Goal: Check status: Check status

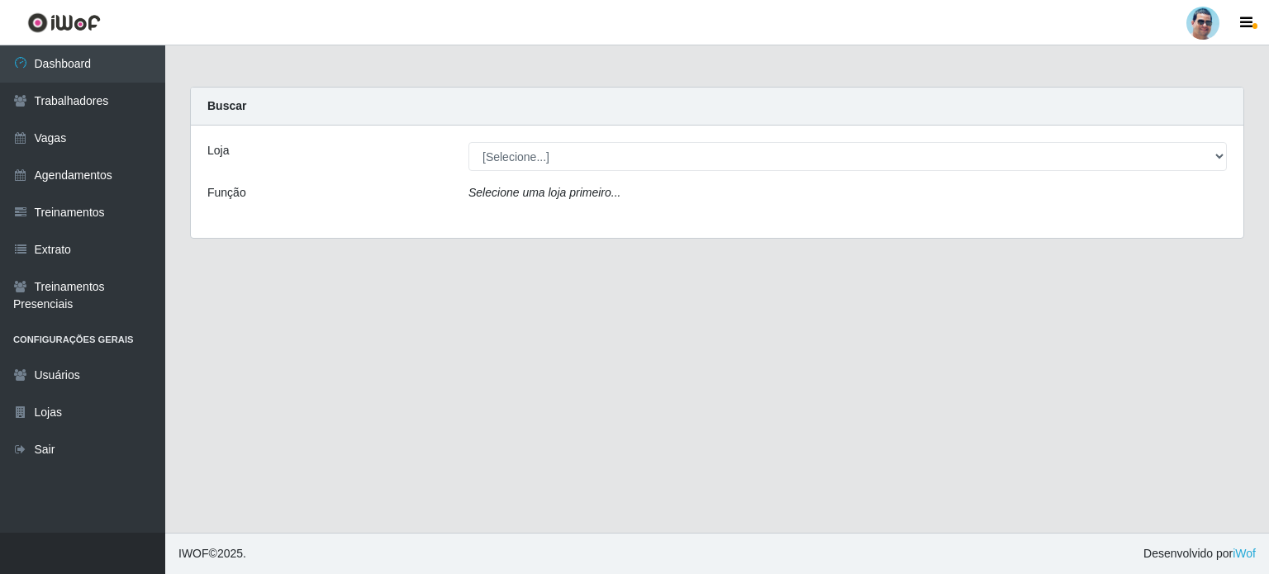
select select "175"
click at [468, 142] on select "[Selecione...] Mercadinho Extrabom" at bounding box center [847, 156] width 758 height 29
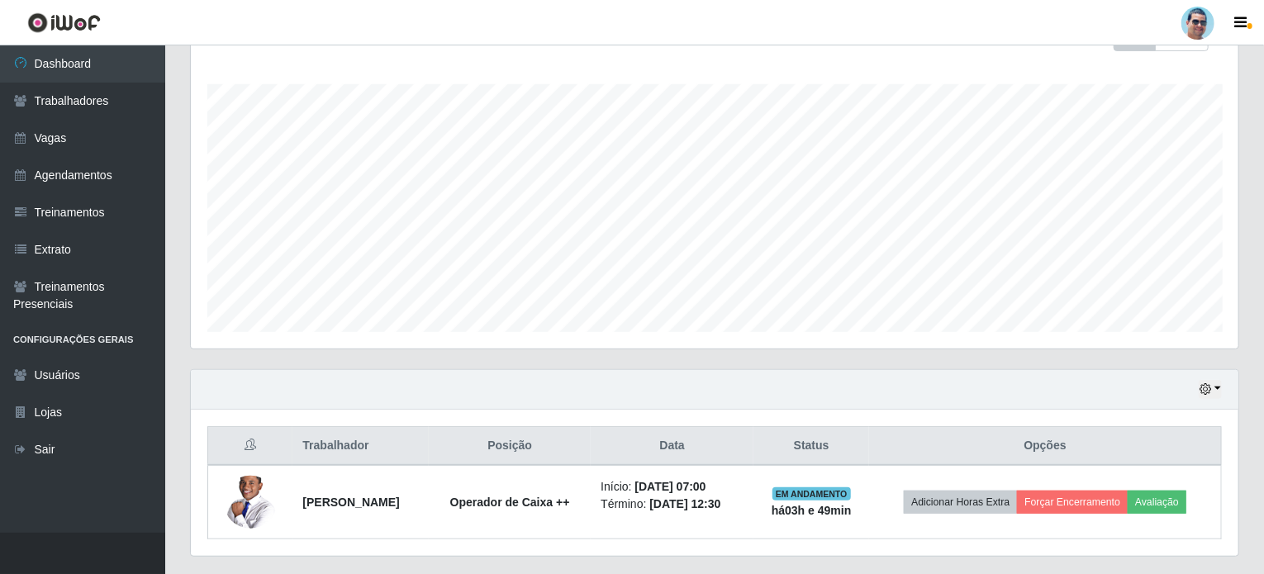
scroll to position [299, 0]
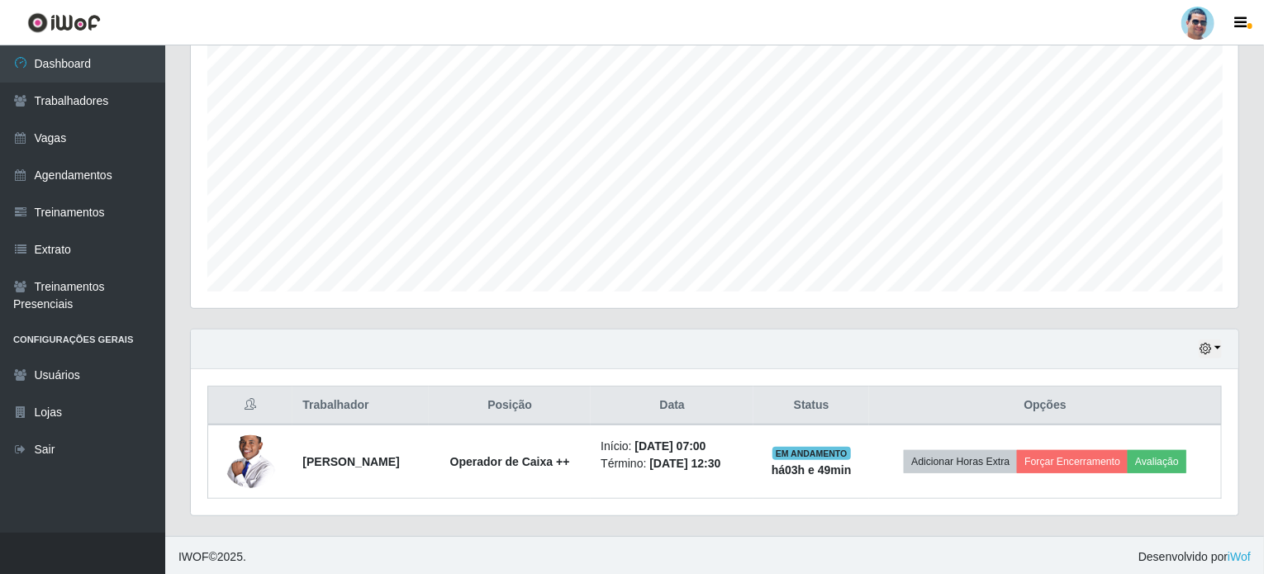
click at [1190, 353] on div "Hoje 1 dia 3 dias 1 Semana Não encerrados" at bounding box center [714, 350] width 1047 height 40
click at [1199, 349] on icon "button" at bounding box center [1205, 349] width 12 height 12
click at [1123, 293] on button "1 Semana" at bounding box center [1155, 288] width 131 height 35
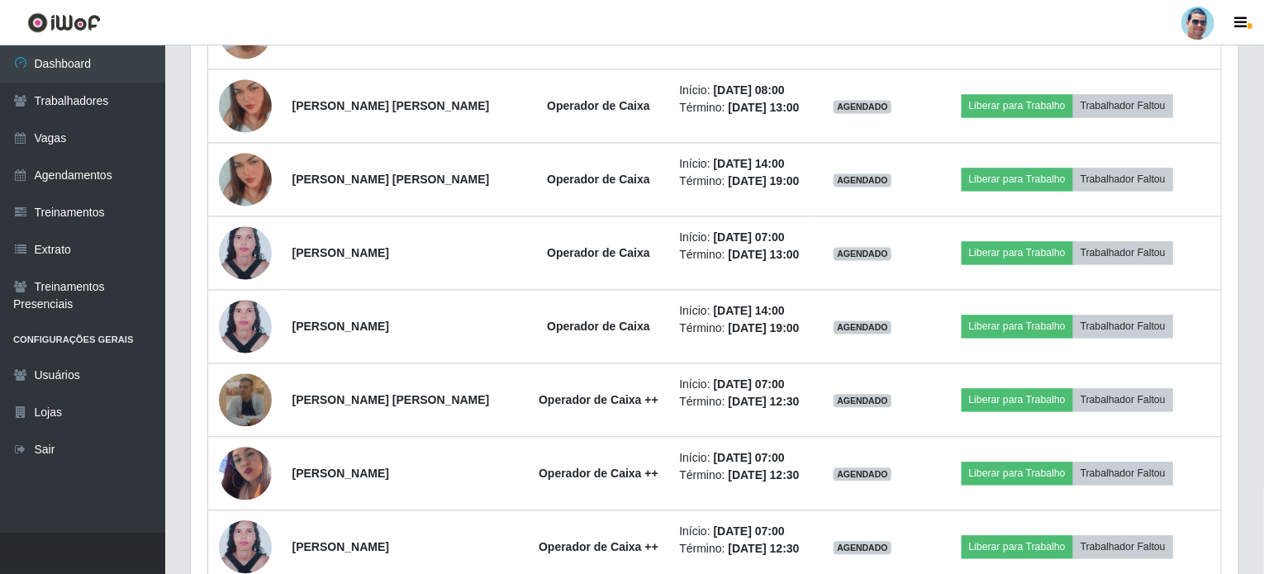
scroll to position [1610, 0]
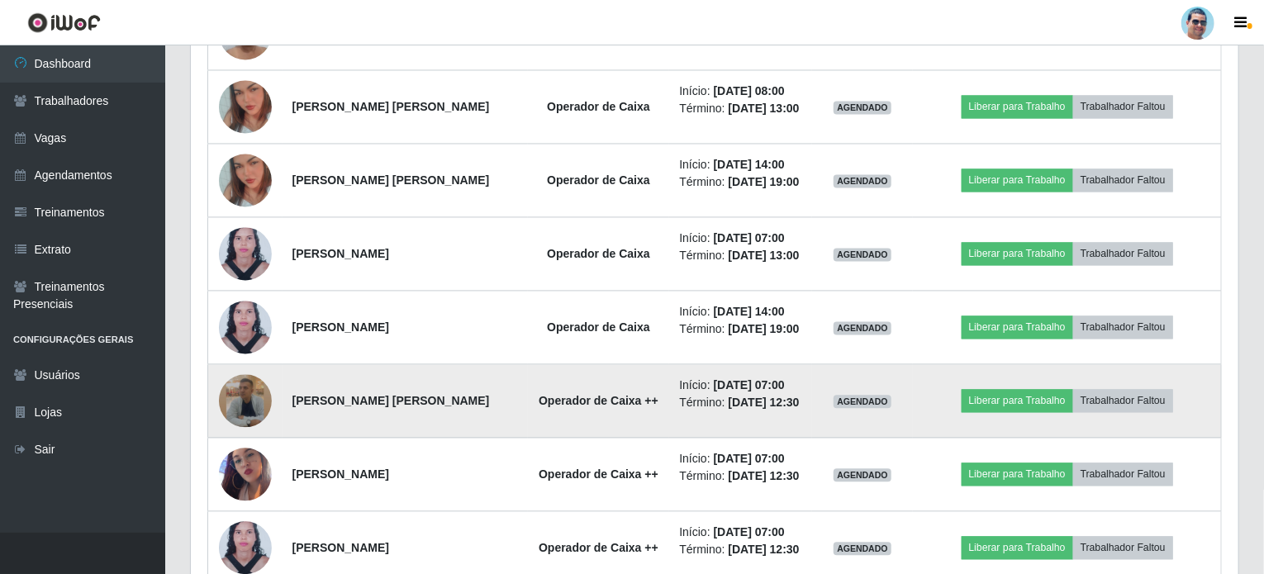
click at [251, 407] on img at bounding box center [245, 400] width 53 height 53
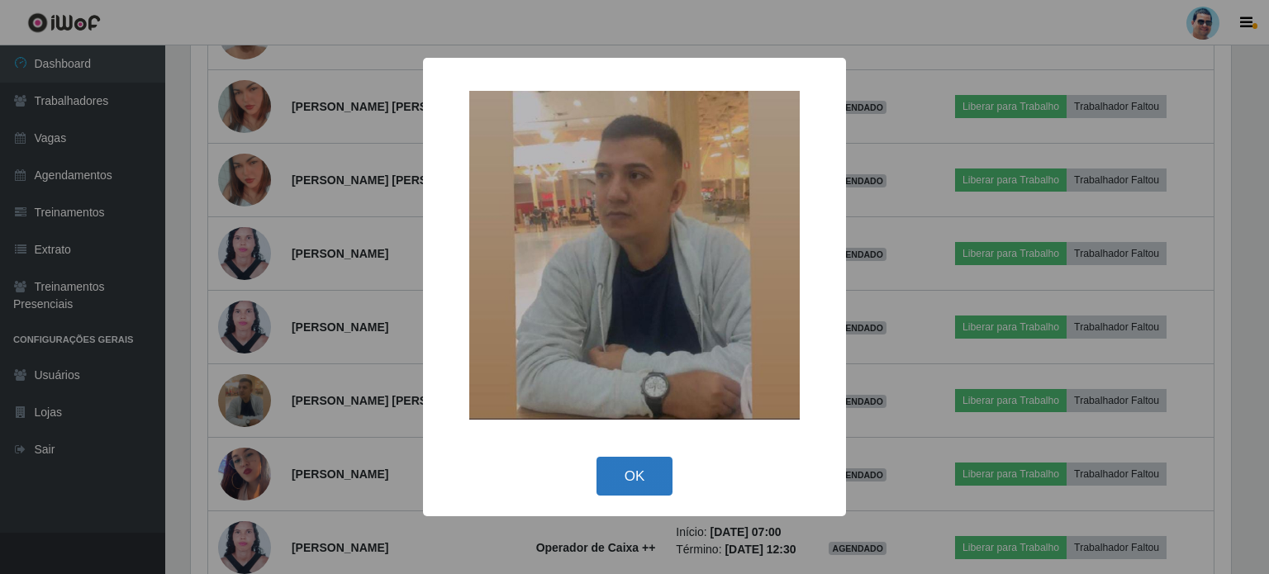
click at [630, 492] on button "OK" at bounding box center [634, 476] width 77 height 39
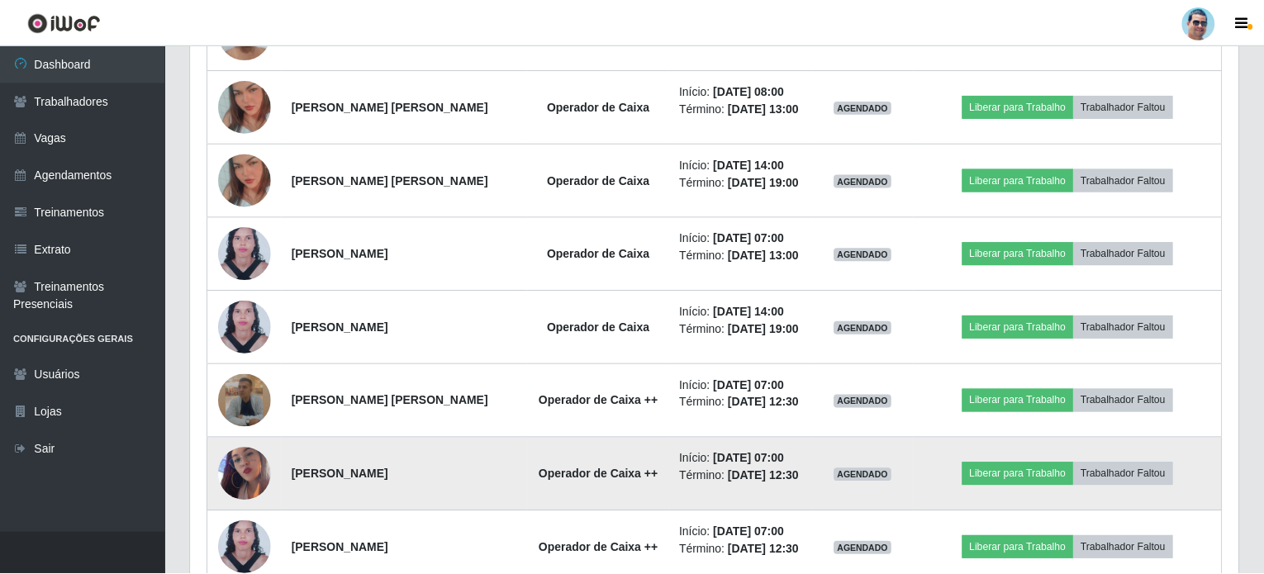
scroll to position [343, 1047]
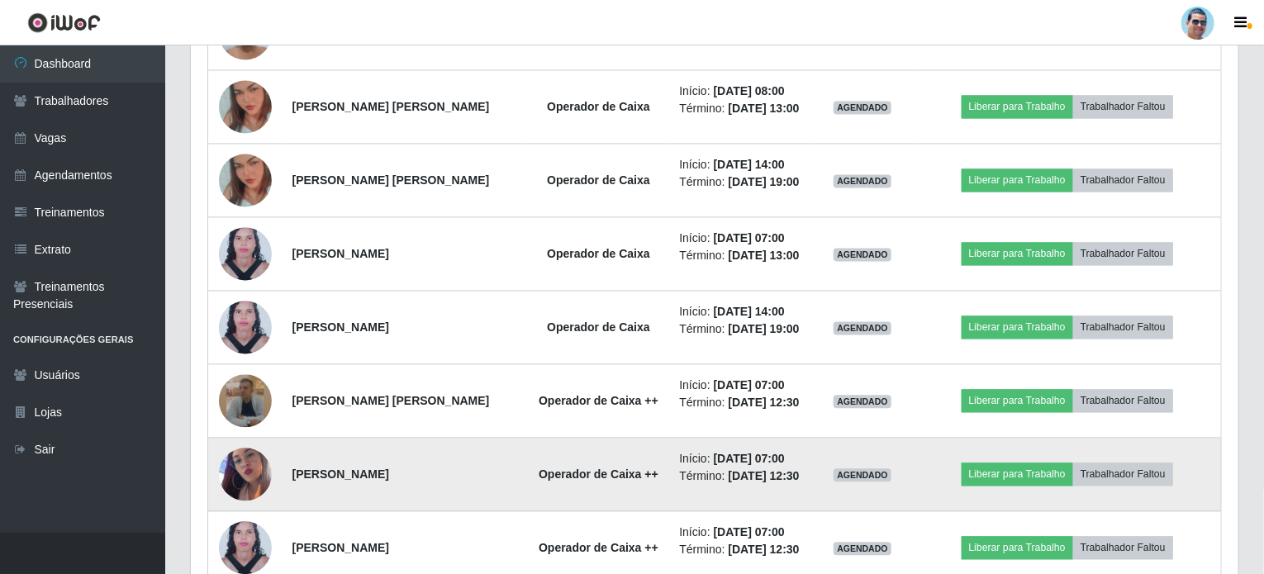
click at [254, 460] on img at bounding box center [245, 474] width 53 height 94
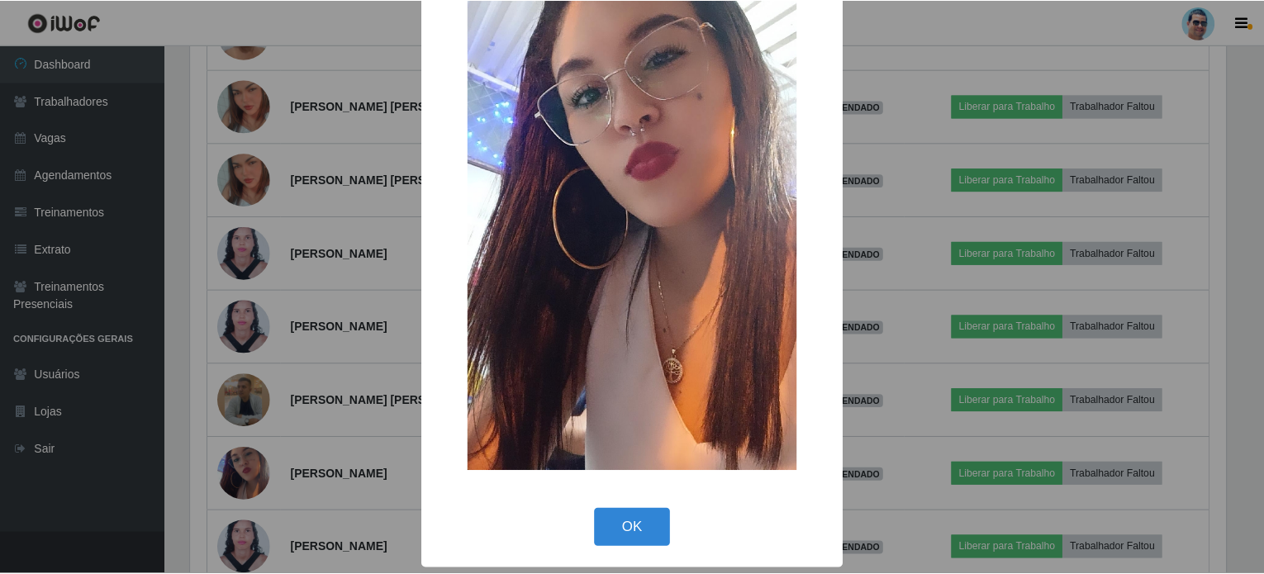
scroll to position [157, 0]
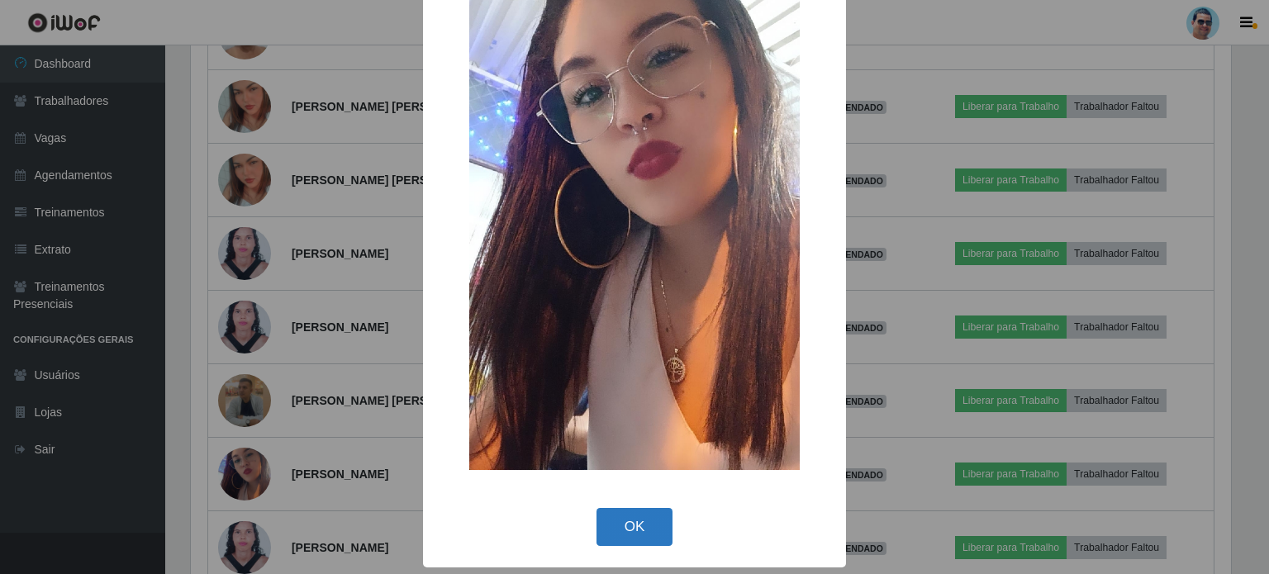
click at [606, 529] on button "OK" at bounding box center [634, 527] width 77 height 39
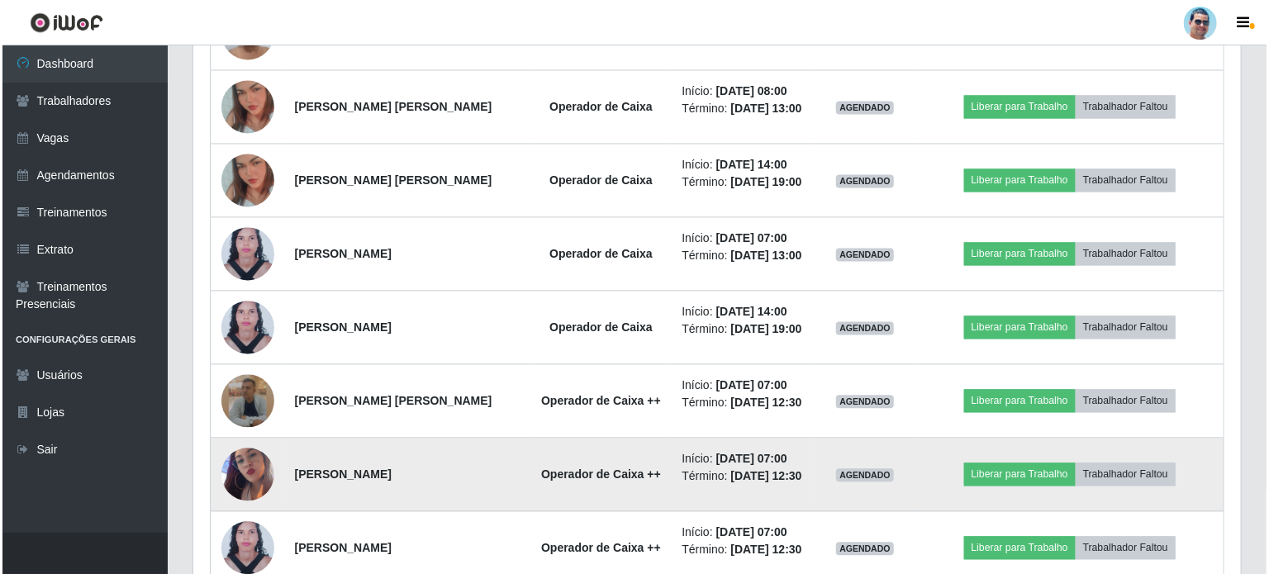
scroll to position [343, 1047]
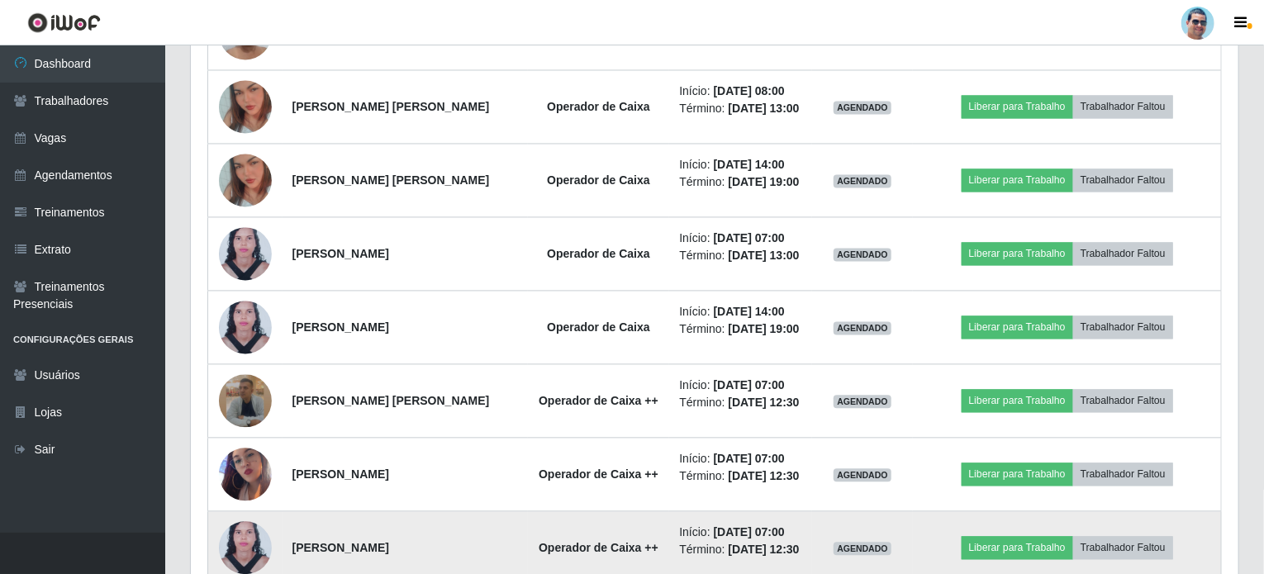
click at [258, 530] on img at bounding box center [245, 548] width 53 height 72
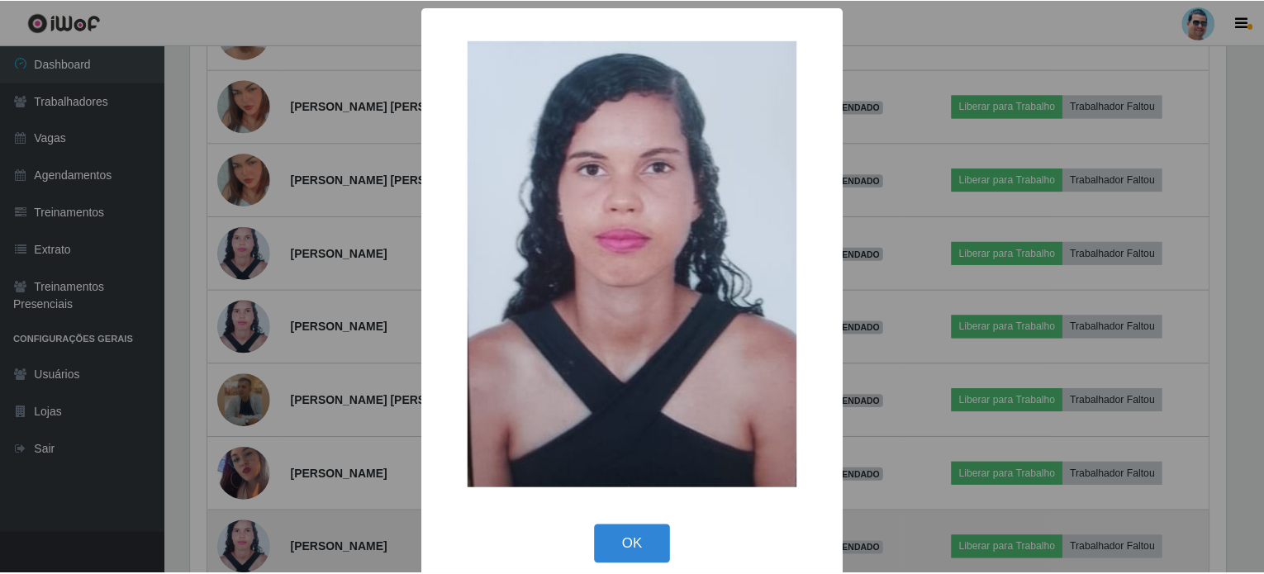
scroll to position [343, 1041]
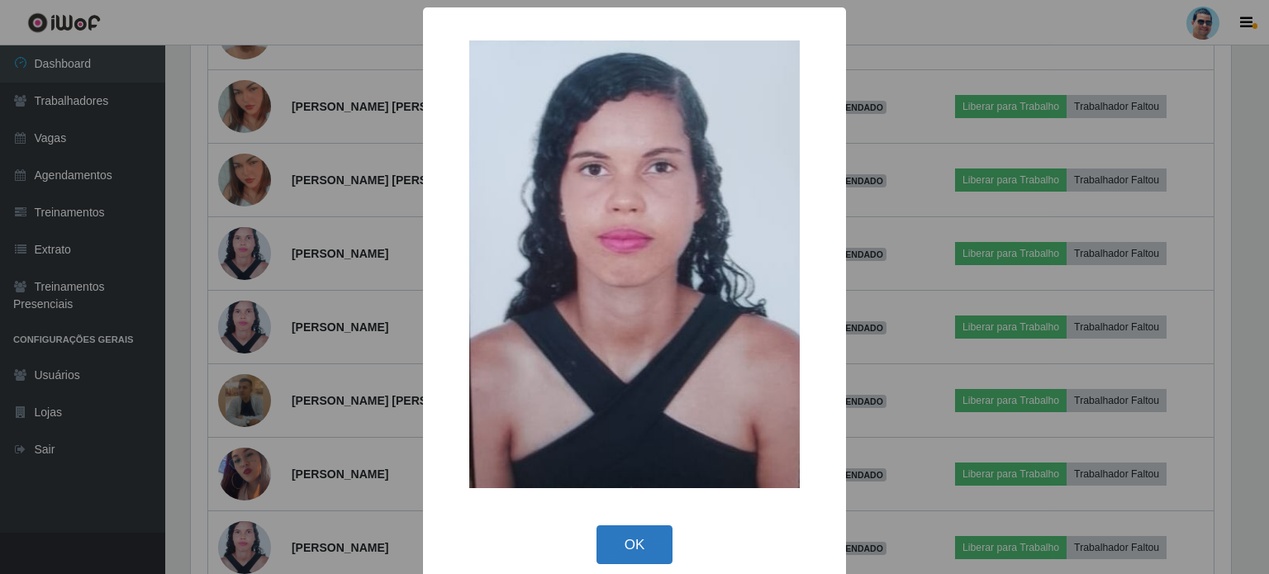
click at [606, 561] on button "OK" at bounding box center [634, 544] width 77 height 39
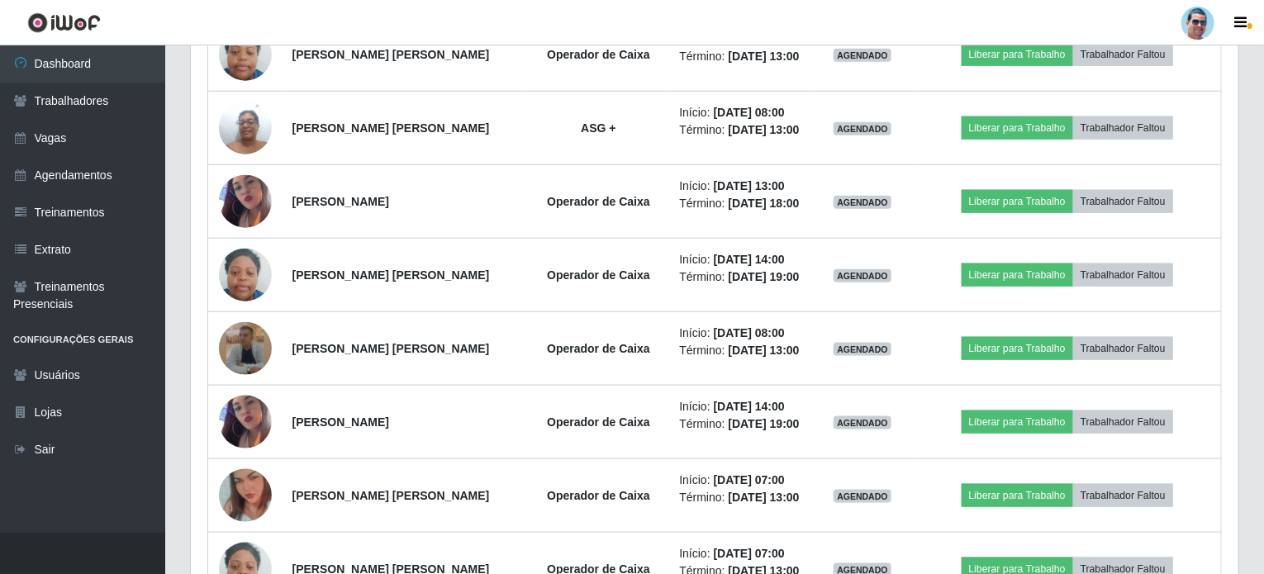
scroll to position [1114, 0]
